Goal: Communication & Community: Answer question/provide support

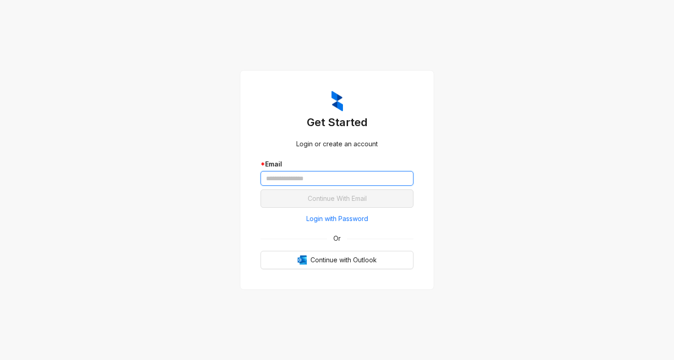
click at [318, 175] on input "text" at bounding box center [337, 178] width 153 height 15
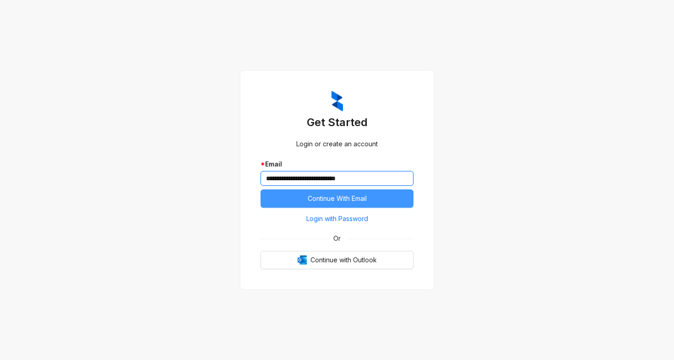
type input "**********"
click at [334, 193] on button "Continue With Email" at bounding box center [337, 198] width 153 height 18
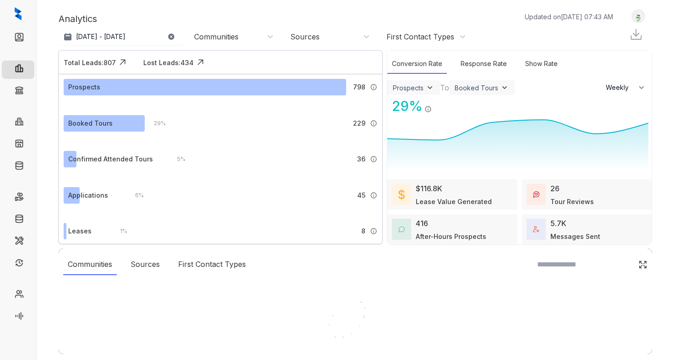
select select "******"
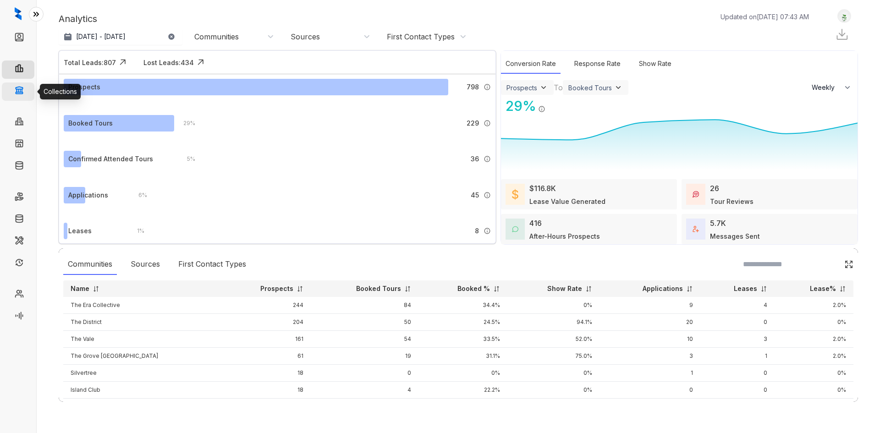
click at [28, 94] on link "Collections" at bounding box center [44, 91] width 33 height 18
click at [28, 89] on link "Collections" at bounding box center [44, 91] width 33 height 18
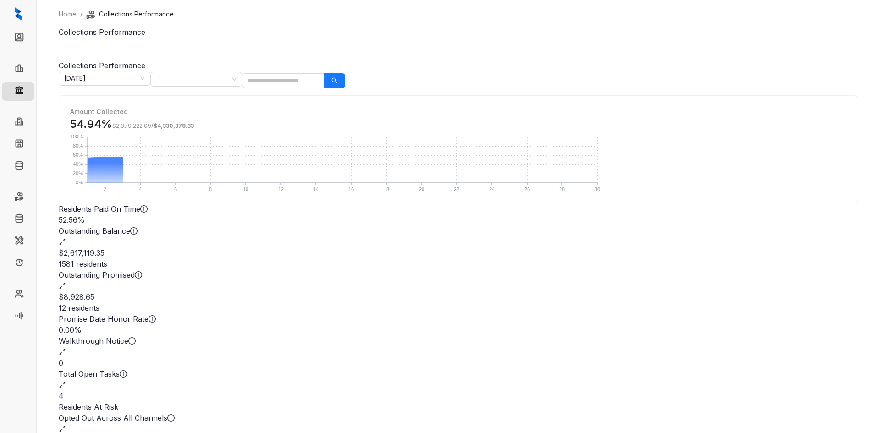
click at [498, 359] on div "4" at bounding box center [458, 395] width 799 height 11
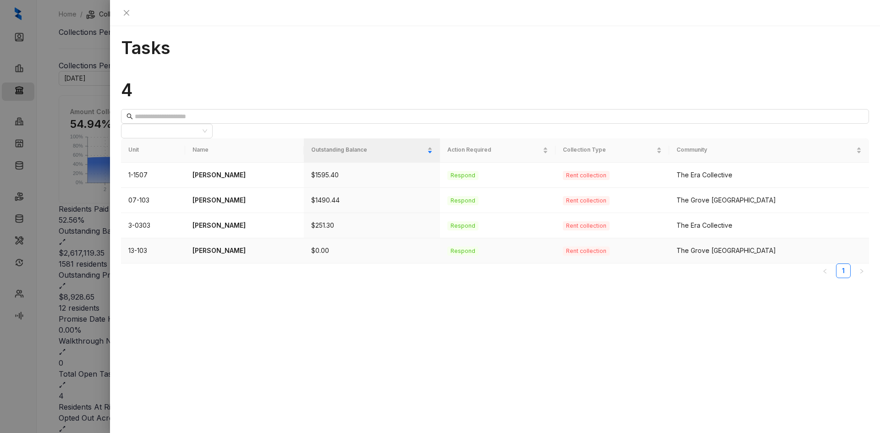
click at [235, 246] on p "Sharon Peterson" at bounding box center [244, 251] width 104 height 10
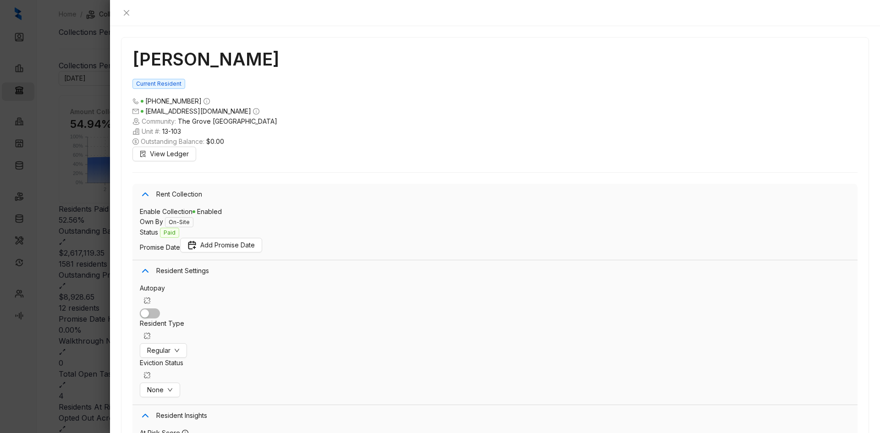
scroll to position [777, 0]
type textarea "*"
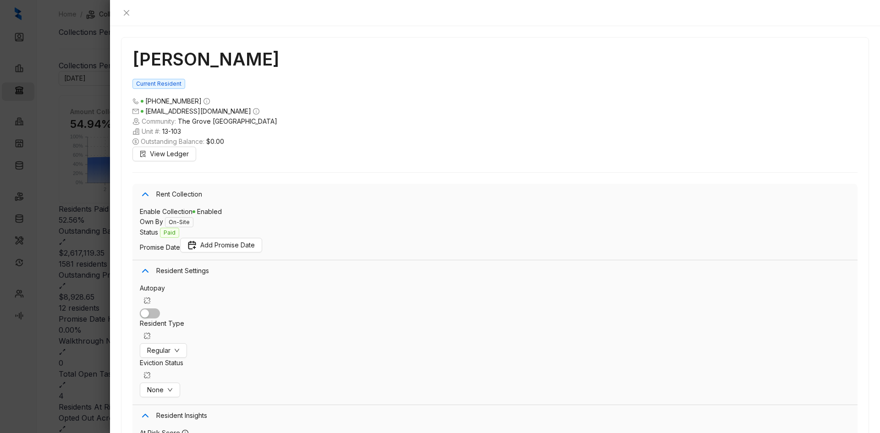
type textarea "**********"
click at [130, 11] on icon "close" at bounding box center [126, 12] width 7 height 7
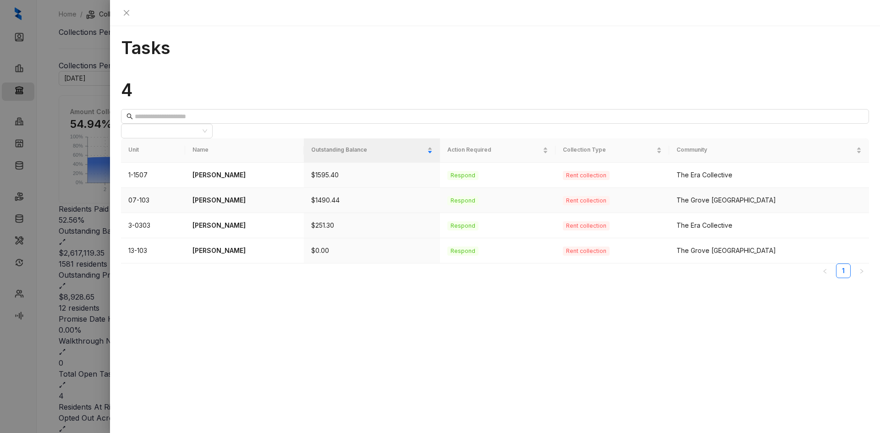
click at [229, 188] on td "Angela Lovett" at bounding box center [244, 200] width 119 height 25
click at [232, 195] on p "Angela Lovett" at bounding box center [244, 200] width 104 height 10
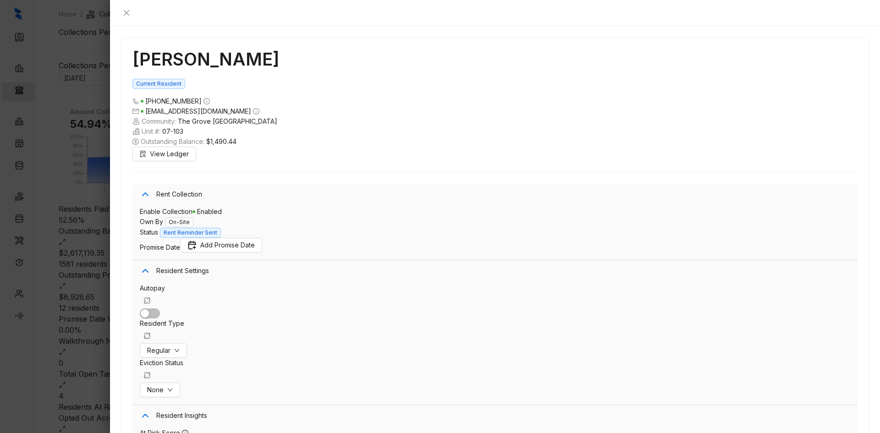
scroll to position [575, 0]
paste textarea "**********"
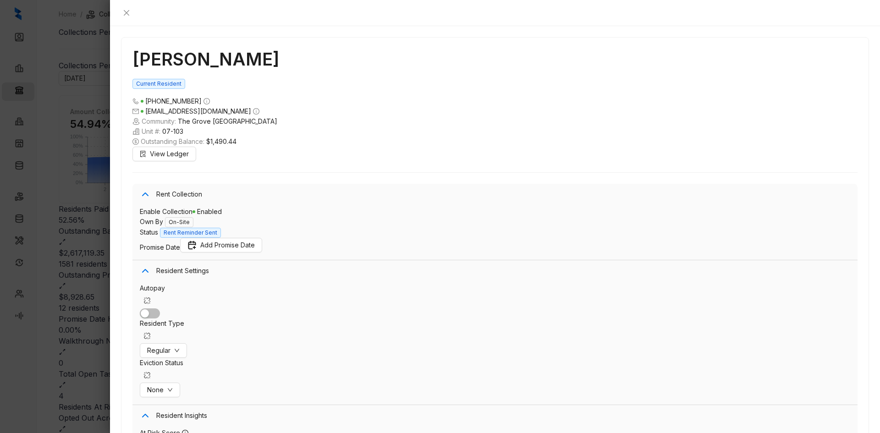
type textarea "**********"
drag, startPoint x: 218, startPoint y: 23, endPoint x: 128, endPoint y: 24, distance: 90.3
click at [128, 26] on div "Angela Lovett Current Resident (601) 422 9672 blakleyangela@yahoo.com Community…" at bounding box center [495, 229] width 770 height 407
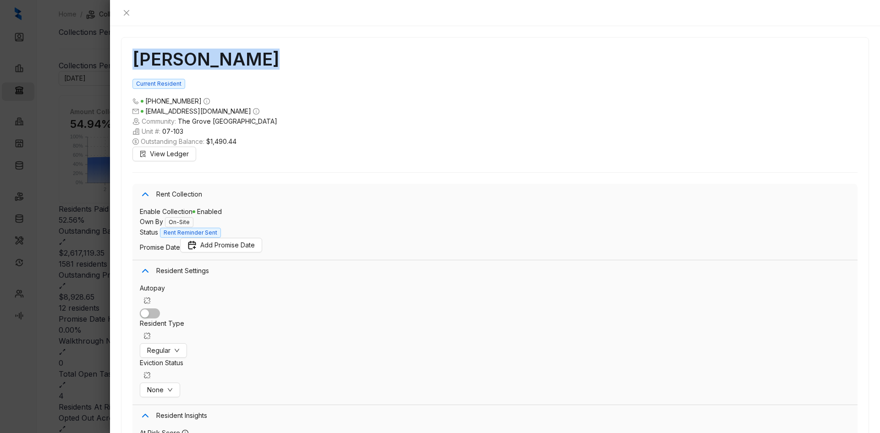
copy h1 "Angela Lovett"
click at [674, 6] on div at bounding box center [495, 13] width 770 height 26
click at [130, 10] on icon "close" at bounding box center [126, 12] width 7 height 7
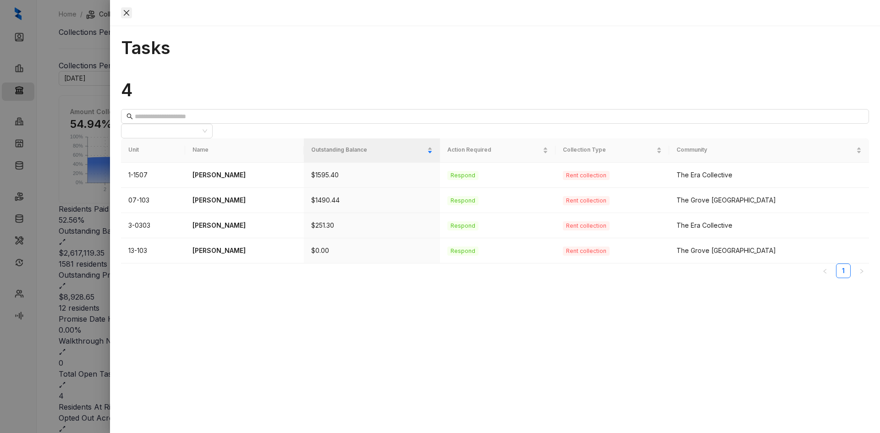
click at [130, 10] on icon "close" at bounding box center [126, 12] width 7 height 7
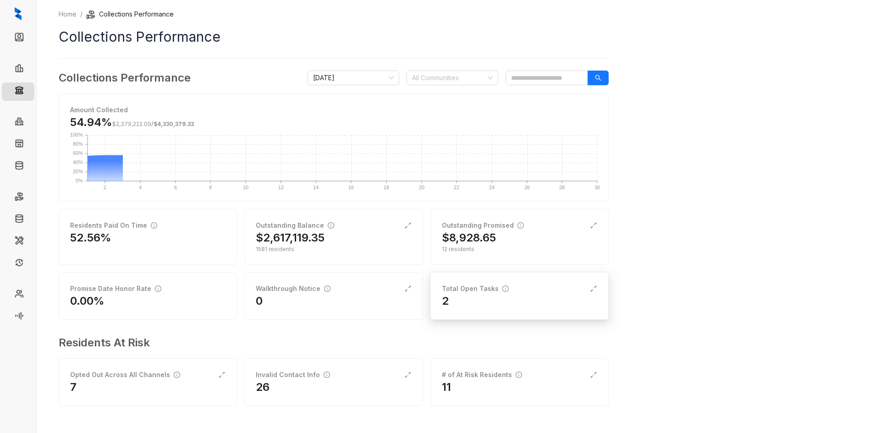
click at [457, 305] on div "2" at bounding box center [519, 301] width 155 height 15
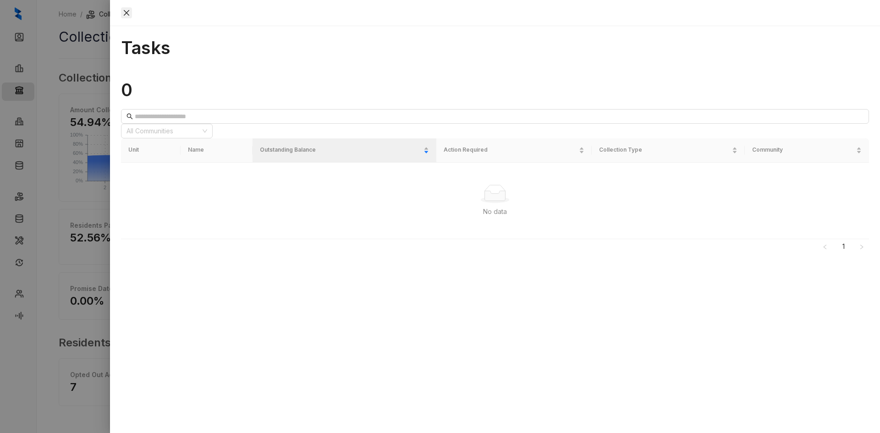
click at [861, 7] on div at bounding box center [495, 13] width 770 height 26
click at [129, 14] on icon "close" at bounding box center [126, 12] width 5 height 5
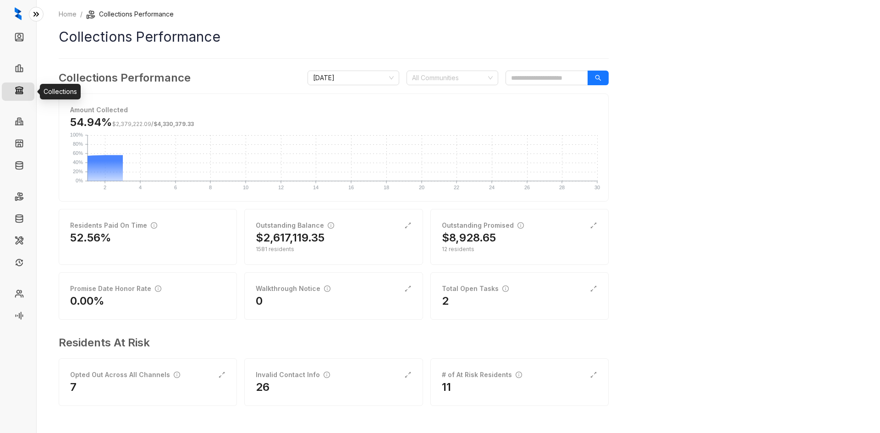
click at [28, 94] on link "Collections" at bounding box center [46, 91] width 37 height 18
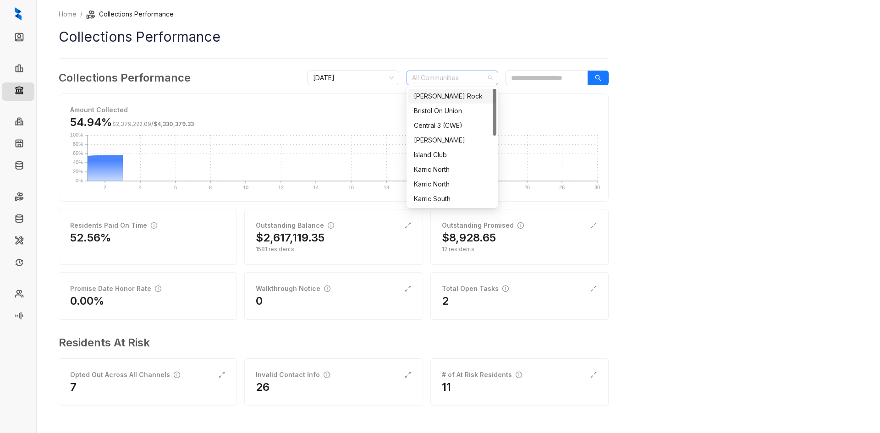
click at [428, 81] on div at bounding box center [447, 77] width 78 height 13
click at [442, 156] on div "The Local" at bounding box center [452, 155] width 77 height 10
click at [642, 162] on div "Home / Collections Performance Collections Performance Collections Performance …" at bounding box center [458, 216] width 843 height 433
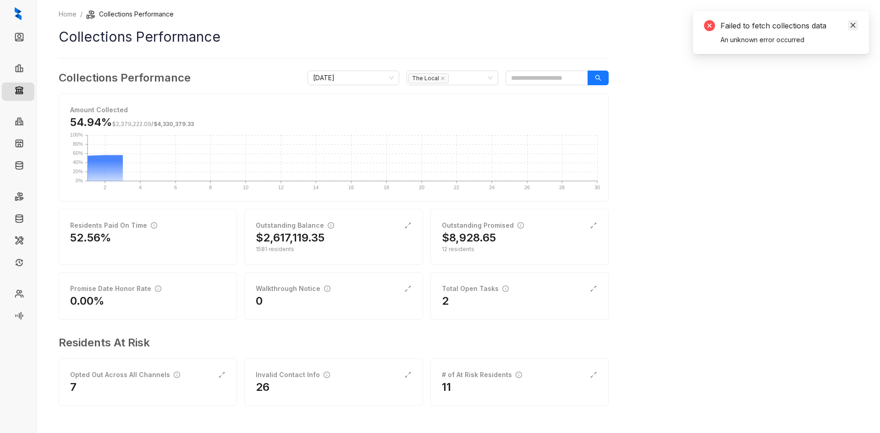
click at [850, 25] on icon "close" at bounding box center [852, 25] width 6 height 6
click at [602, 77] on button "button" at bounding box center [597, 78] width 21 height 15
click at [333, 248] on div "1581 residents" at bounding box center [333, 249] width 155 height 8
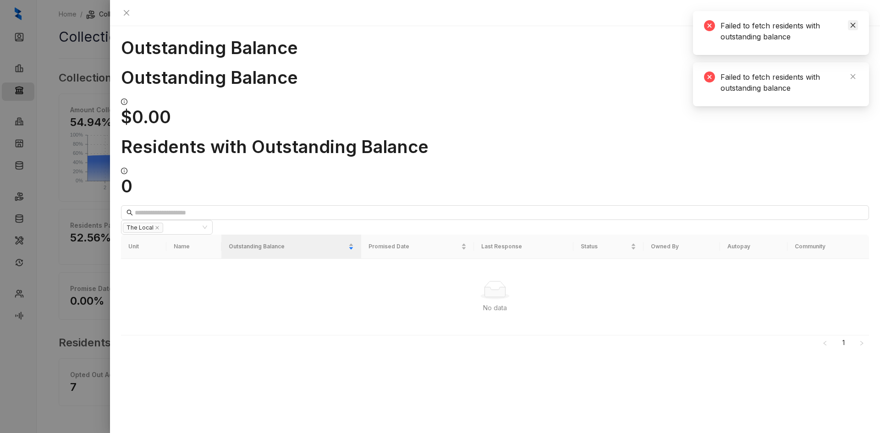
click at [855, 25] on icon "close" at bounding box center [852, 25] width 6 height 6
click at [854, 23] on icon "close" at bounding box center [852, 25] width 6 height 6
